Goal: Find specific page/section: Find specific page/section

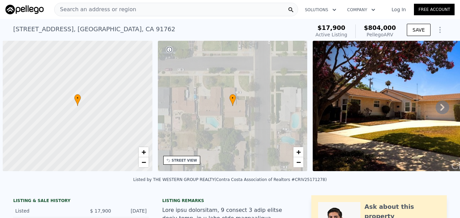
scroll to position [0, 3]
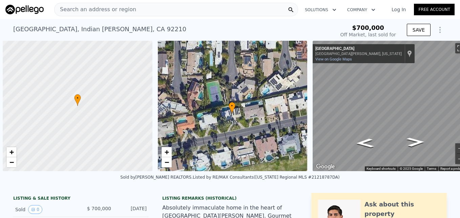
scroll to position [0, 3]
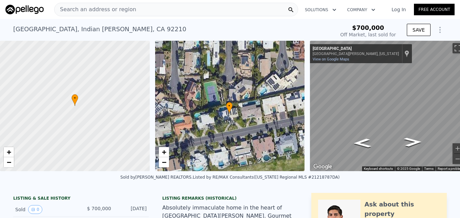
click at [69, 6] on span "Search an address or region" at bounding box center [96, 9] width 82 height 8
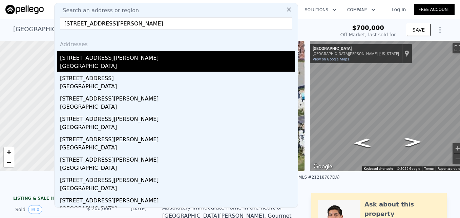
type input "10007 Debra Ave, North Hills, CA 91343"
click at [97, 59] on div "10007 Debra Ave" at bounding box center [177, 56] width 235 height 11
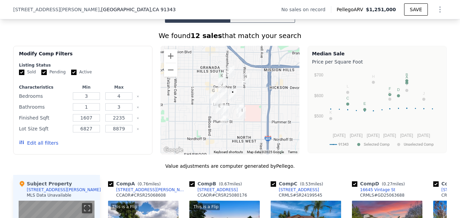
scroll to position [429, 0]
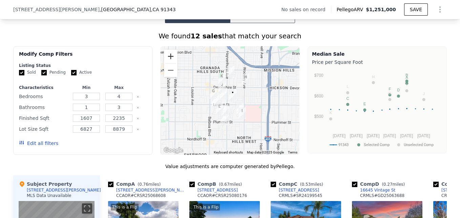
click at [171, 63] on button "Zoom in" at bounding box center [171, 57] width 14 height 14
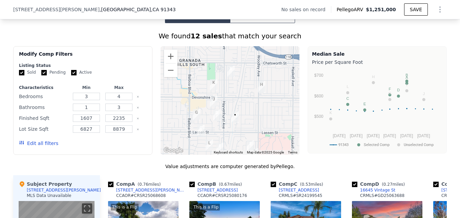
drag, startPoint x: 261, startPoint y: 94, endPoint x: 260, endPoint y: 133, distance: 38.3
click at [260, 133] on div at bounding box center [230, 100] width 139 height 108
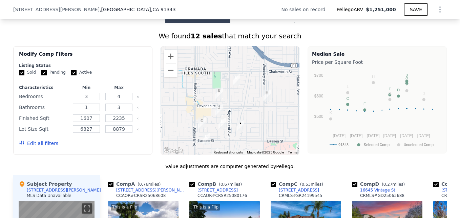
drag, startPoint x: 203, startPoint y: 112, endPoint x: 219, endPoint y: 92, distance: 25.1
click at [219, 92] on div at bounding box center [230, 100] width 139 height 108
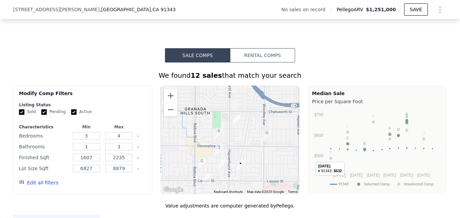
scroll to position [390, 0]
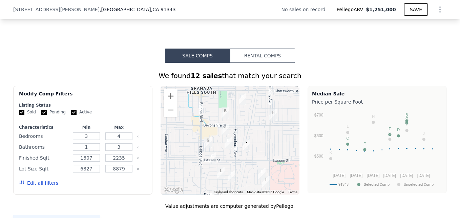
drag, startPoint x: 246, startPoint y: 154, endPoint x: 253, endPoint y: 131, distance: 24.0
click at [253, 131] on div at bounding box center [230, 140] width 139 height 108
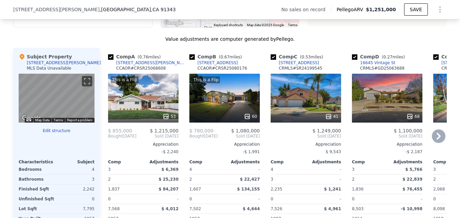
scroll to position [556, 0]
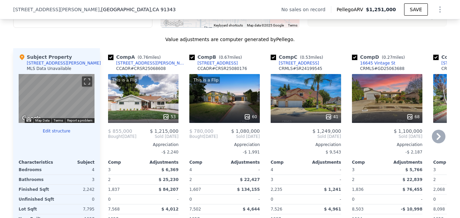
click at [128, 66] on div "[STREET_ADDRESS][PERSON_NAME]" at bounding box center [151, 62] width 71 height 5
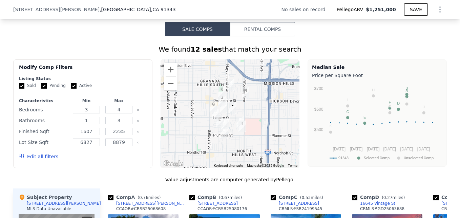
scroll to position [416, 0]
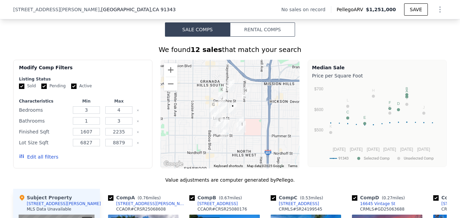
click at [235, 117] on img "10007 Debra Ave" at bounding box center [232, 108] width 13 height 17
click at [166, 77] on button "Zoom in" at bounding box center [171, 70] width 14 height 14
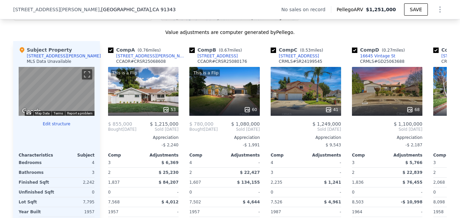
scroll to position [569, 0]
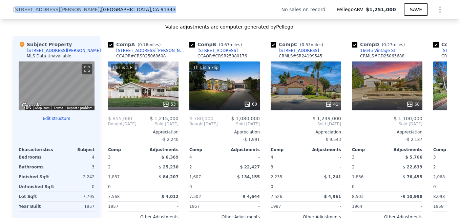
drag, startPoint x: 12, startPoint y: 7, endPoint x: 111, endPoint y: 12, distance: 98.8
click at [111, 12] on div "10007 Debra Ave , Los Angeles , CA 91343 No sales on record Pellego ARV $1,251,…" at bounding box center [230, 9] width 434 height 19
drag, startPoint x: 9, startPoint y: 10, endPoint x: 101, endPoint y: 14, distance: 91.9
click at [101, 14] on div "10007 Debra Ave , Los Angeles , CA 91343 No sales on record Pellego ARV $1,251,…" at bounding box center [230, 9] width 460 height 19
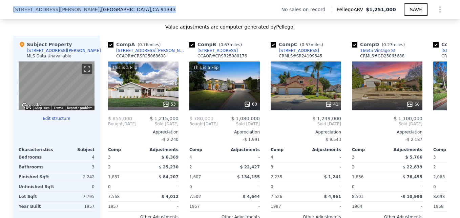
drag, startPoint x: 101, startPoint y: 14, endPoint x: 87, endPoint y: 8, distance: 14.9
copy div "10007 Debra Ave , Los Angeles , CA 91343"
click at [147, 9] on div "10007 Debra Ave , Los Angeles , CA 91343 No sales on record Pellego ARV $1,251,…" at bounding box center [230, 9] width 434 height 19
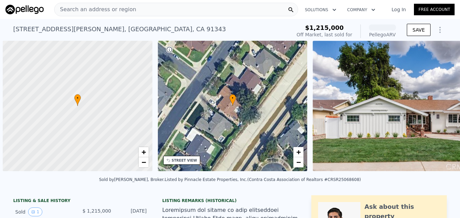
scroll to position [0, 3]
